Goal: Transaction & Acquisition: Purchase product/service

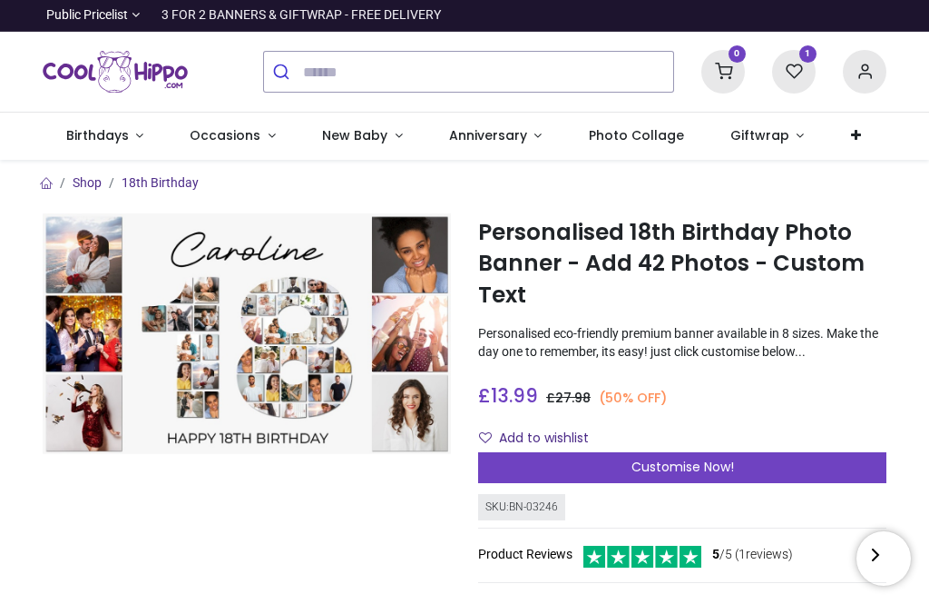
click at [671, 463] on span "Customise Now!" at bounding box center [683, 466] width 103 height 18
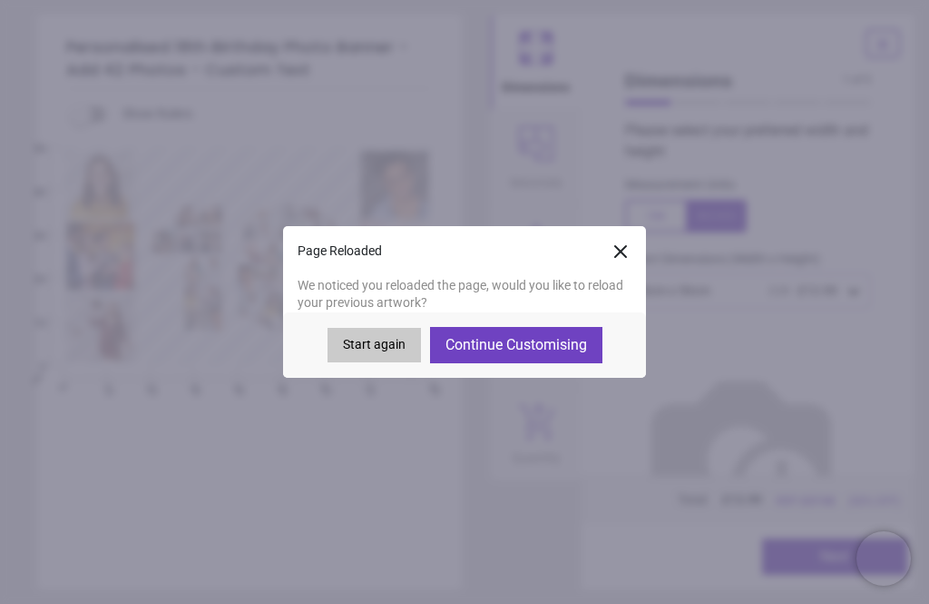
click at [496, 346] on button "Continue Customising" at bounding box center [516, 345] width 172 height 36
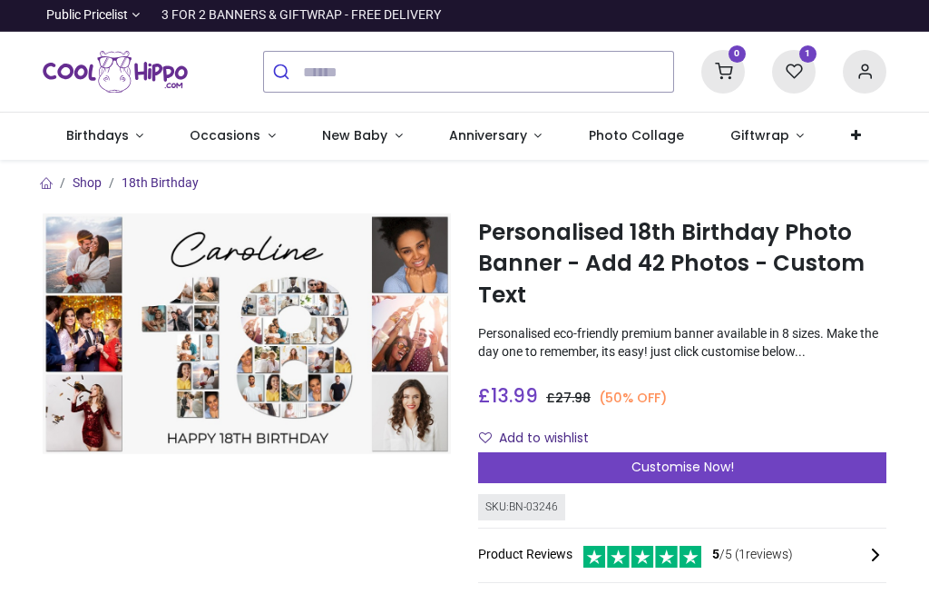
click at [644, 465] on span "Customise Now!" at bounding box center [683, 466] width 103 height 18
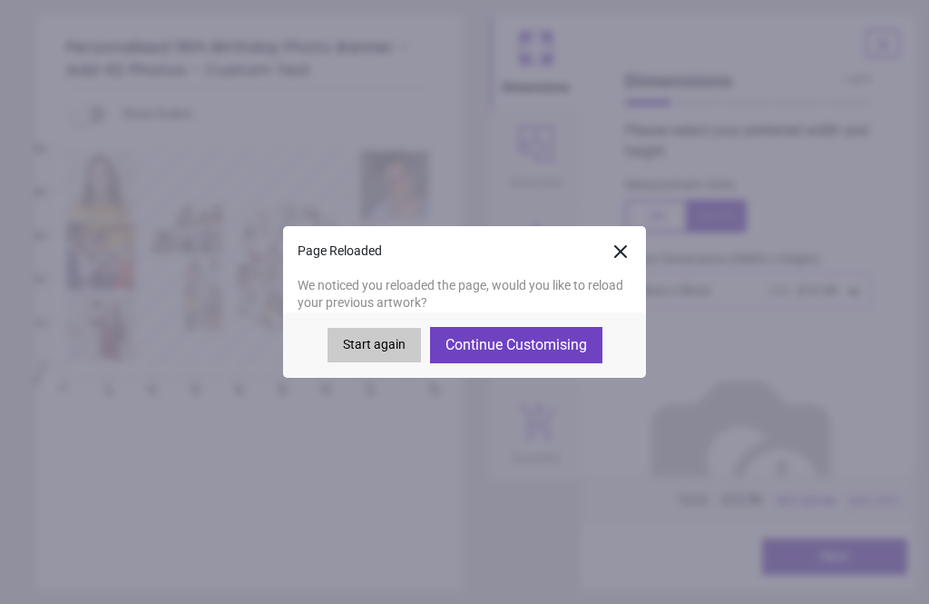
click at [506, 349] on button "Continue Customising" at bounding box center [516, 345] width 172 height 36
